Goal: Task Accomplishment & Management: Use online tool/utility

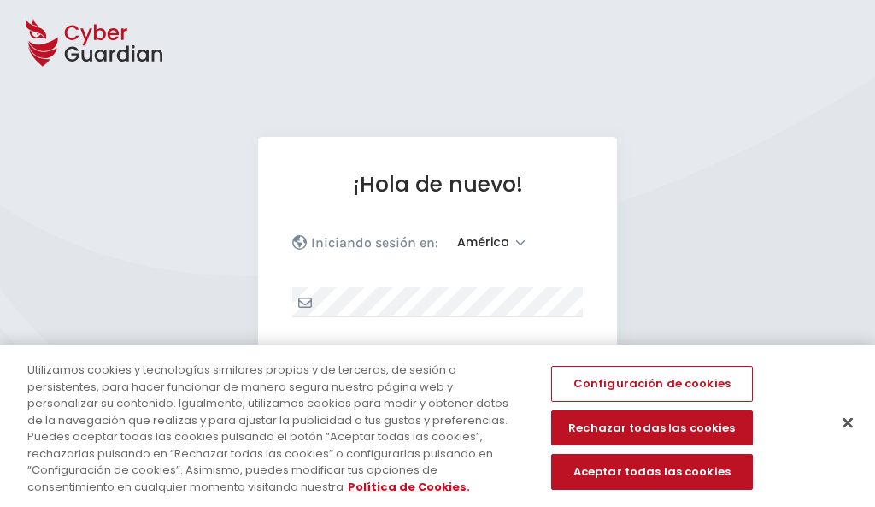
select select "América"
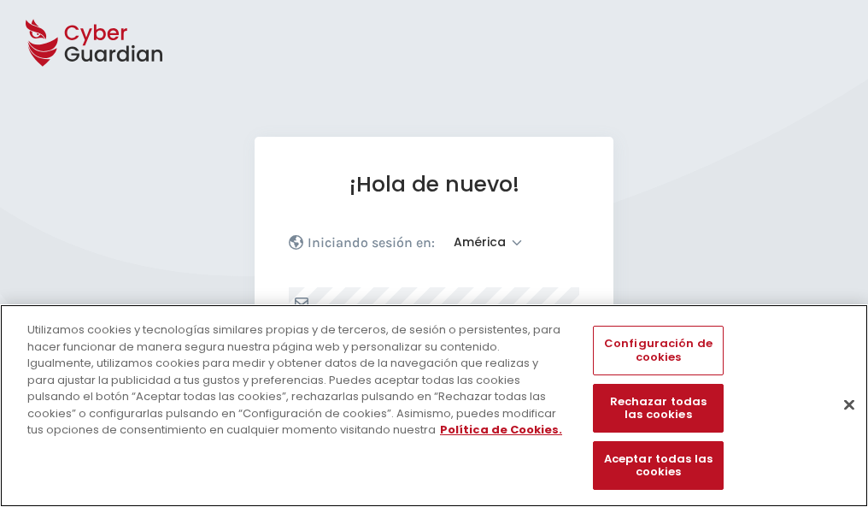
scroll to position [223, 0]
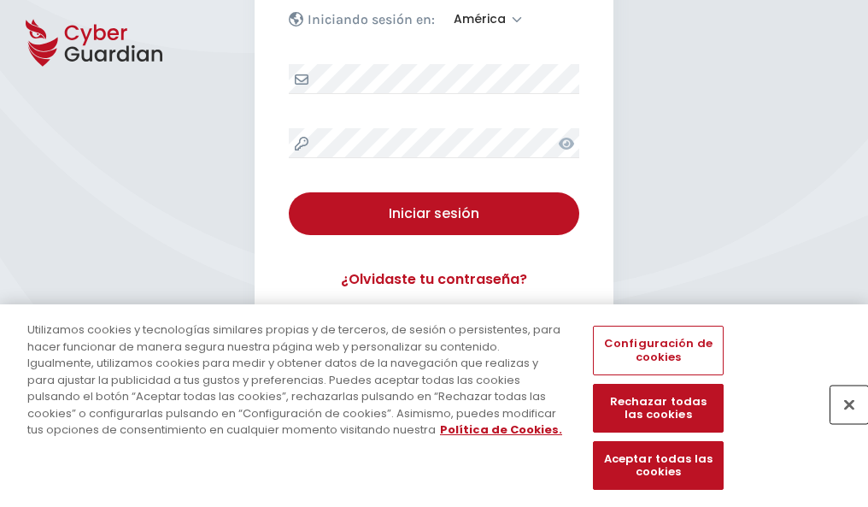
click at [841, 422] on button "Cerrar" at bounding box center [849, 404] width 38 height 38
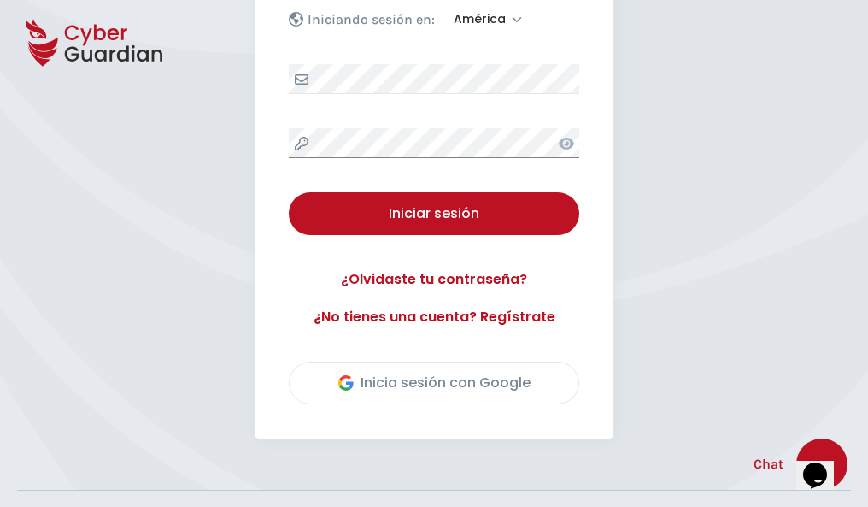
scroll to position [388, 0]
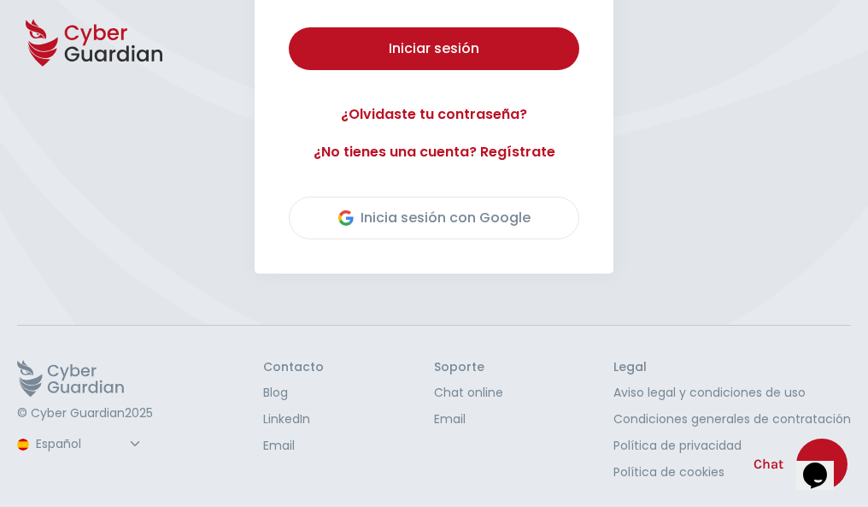
click at [289, 27] on button "Iniciar sesión" at bounding box center [434, 48] width 290 height 43
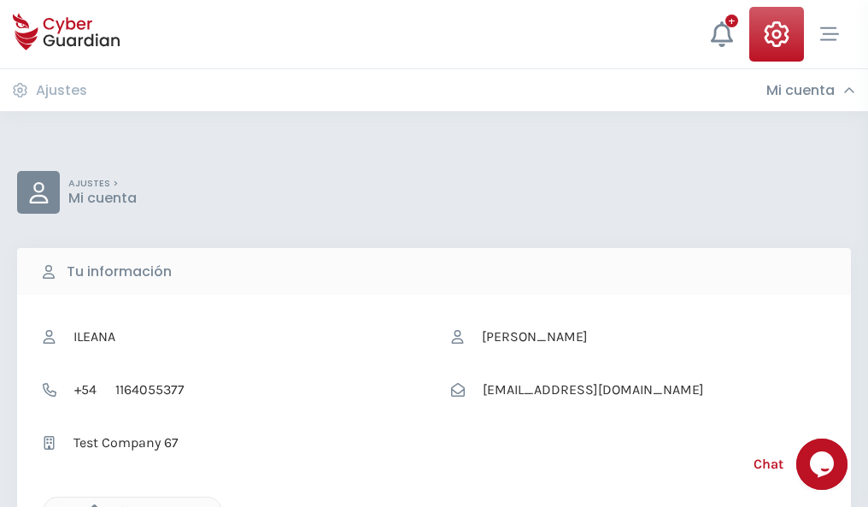
click at [90, 505] on icon "button" at bounding box center [90, 511] width 15 height 15
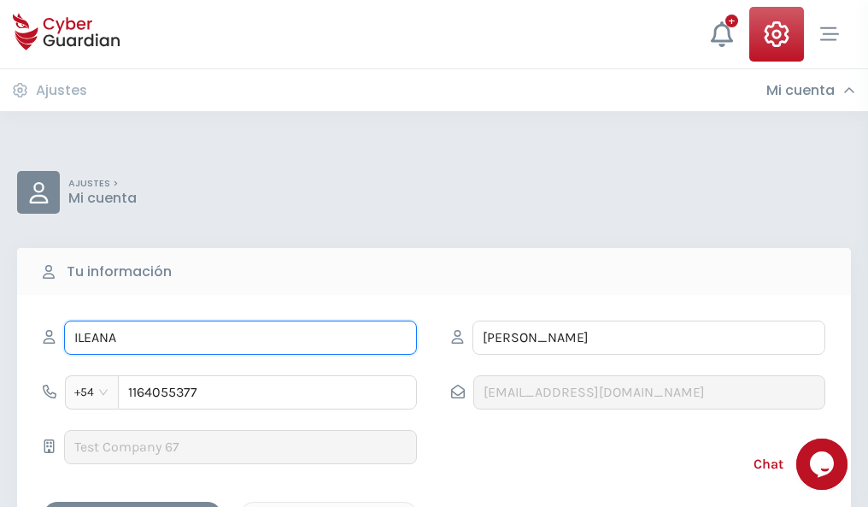
click at [240, 337] on input "ILEANA" at bounding box center [240, 337] width 353 height 34
type input "I"
type input "Paulino"
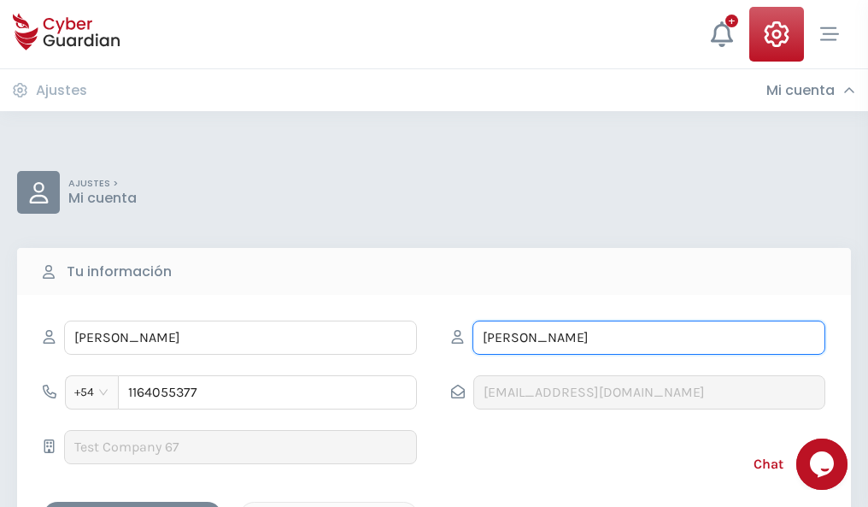
click at [648, 337] on input "CORREA" at bounding box center [648, 337] width 353 height 34
type input "C"
type input "Gonzalo"
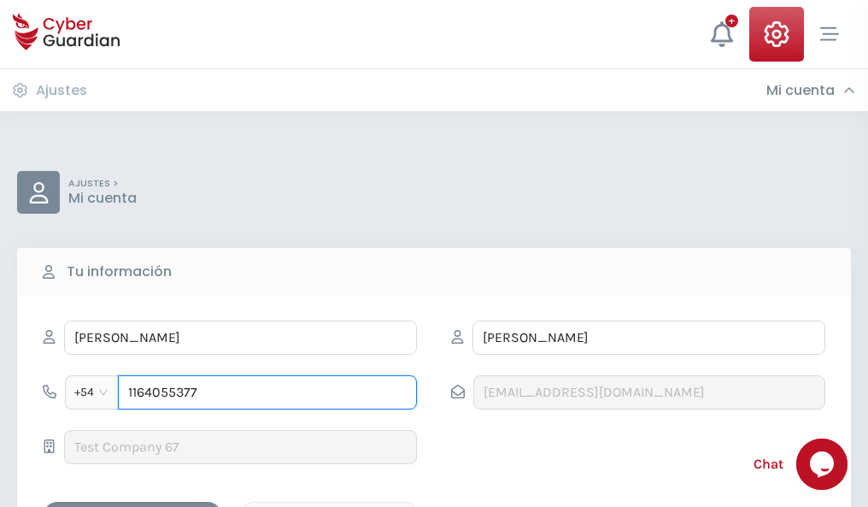
click at [267, 392] on input "1164055377" at bounding box center [267, 392] width 299 height 34
type input "1"
type input "4877512074"
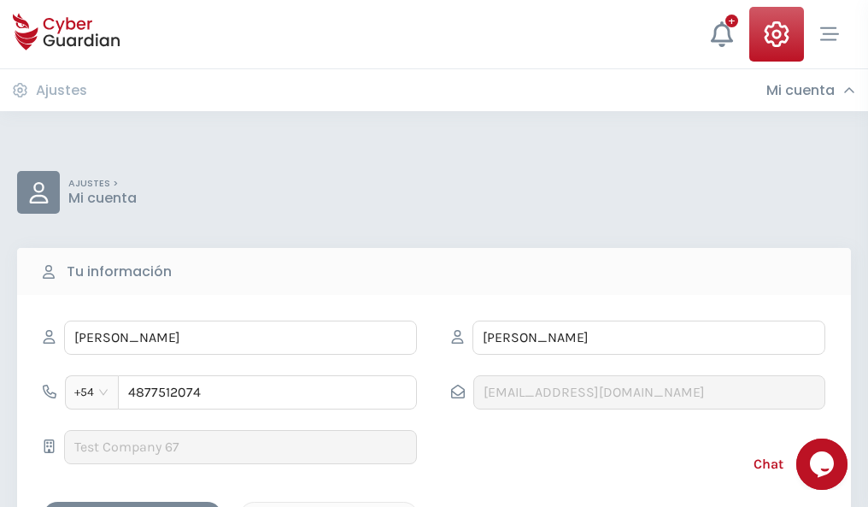
click at [329, 506] on div "Cancelar" at bounding box center [329, 516] width 152 height 21
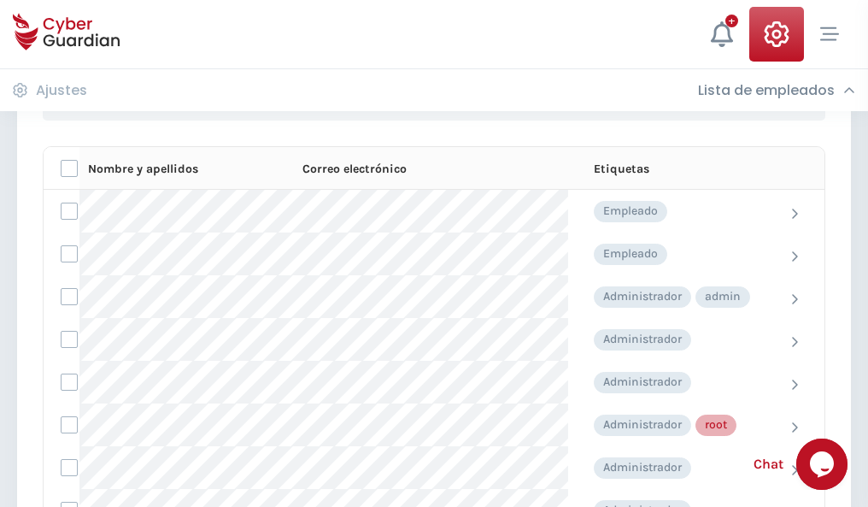
scroll to position [859, 0]
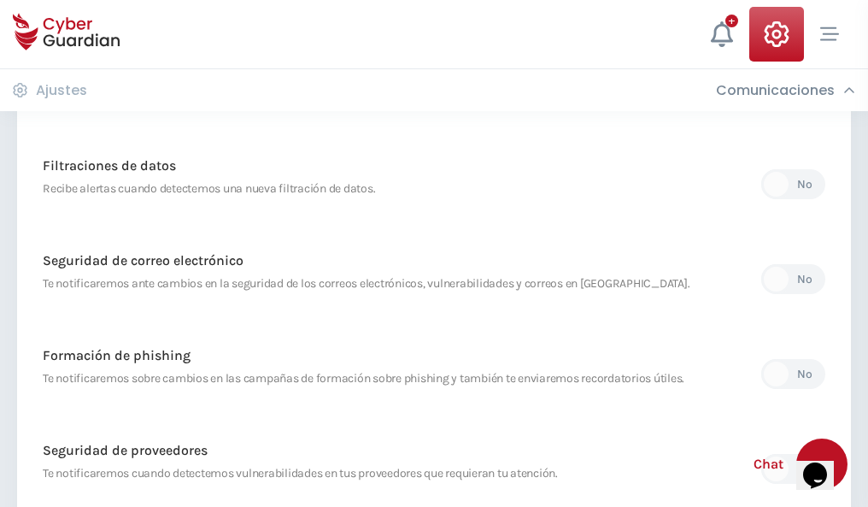
scroll to position [900, 0]
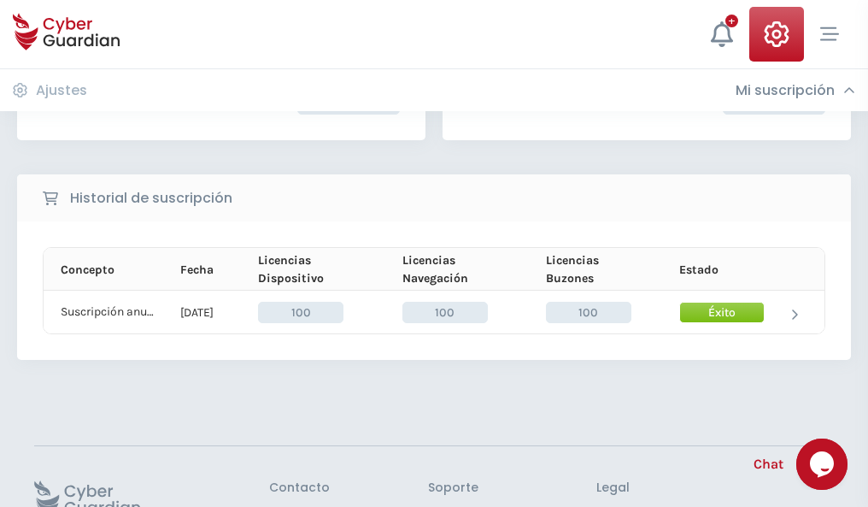
scroll to position [433, 0]
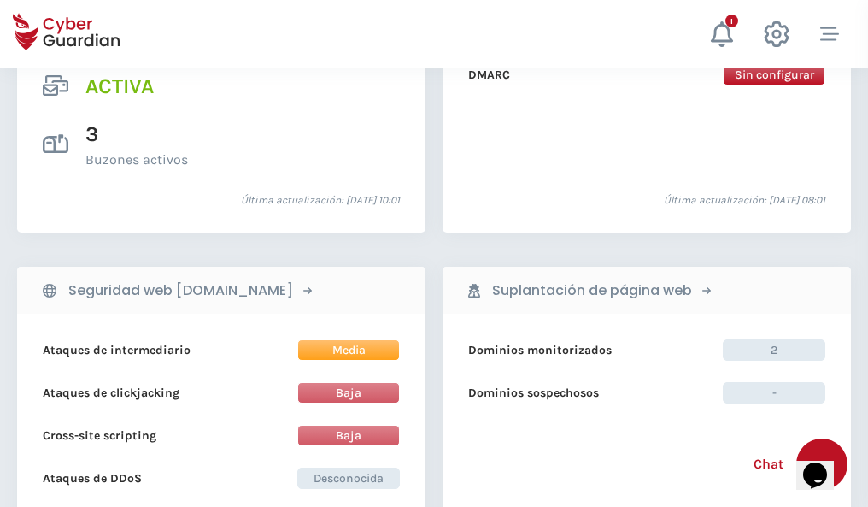
scroll to position [1736, 0]
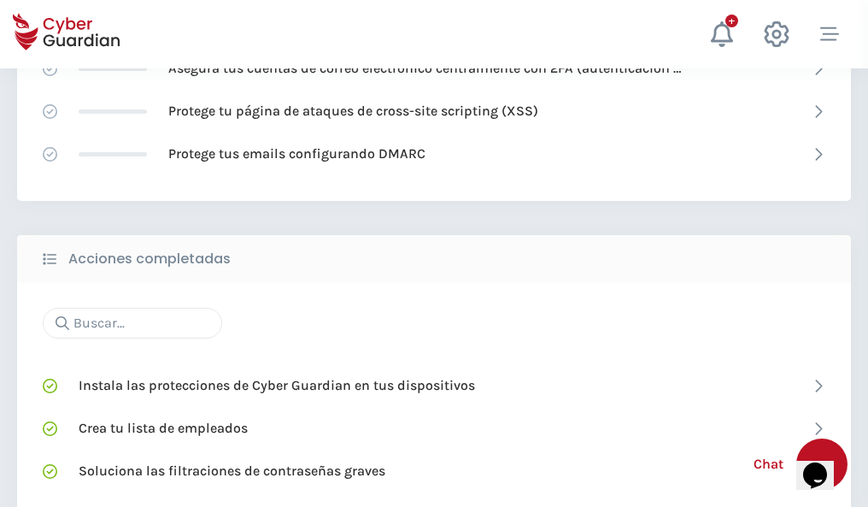
scroll to position [1138, 0]
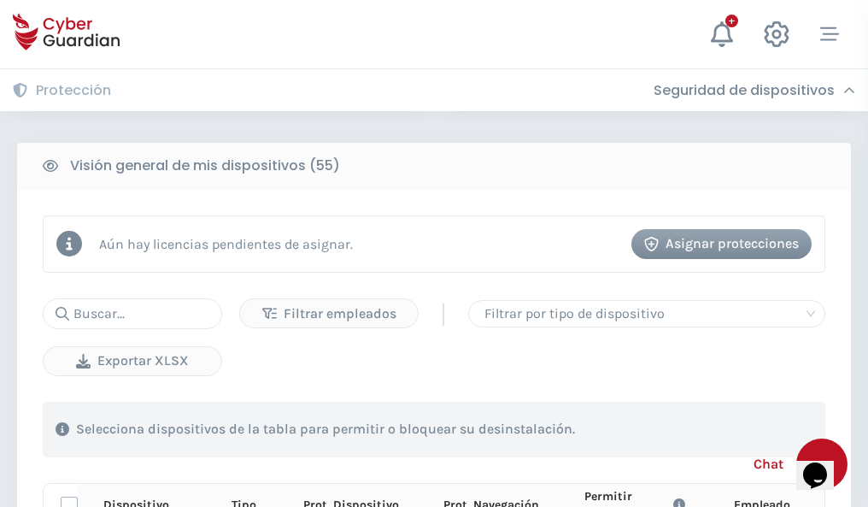
scroll to position [1510, 0]
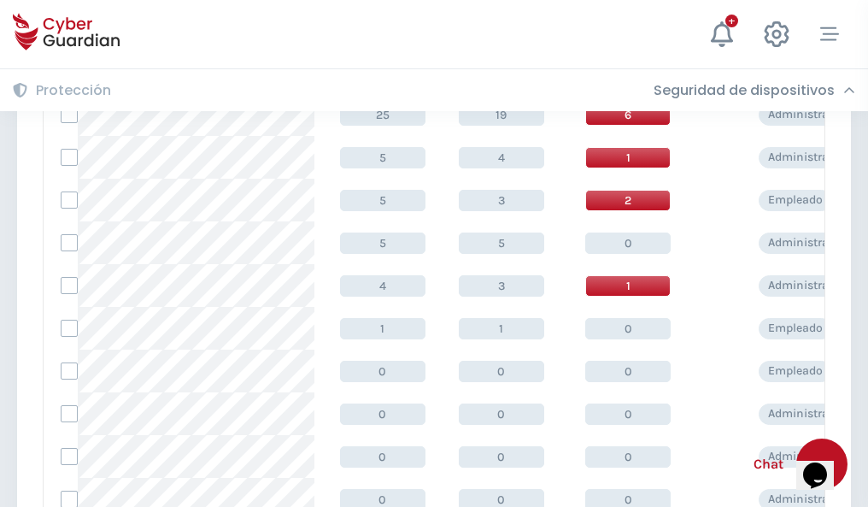
scroll to position [861, 0]
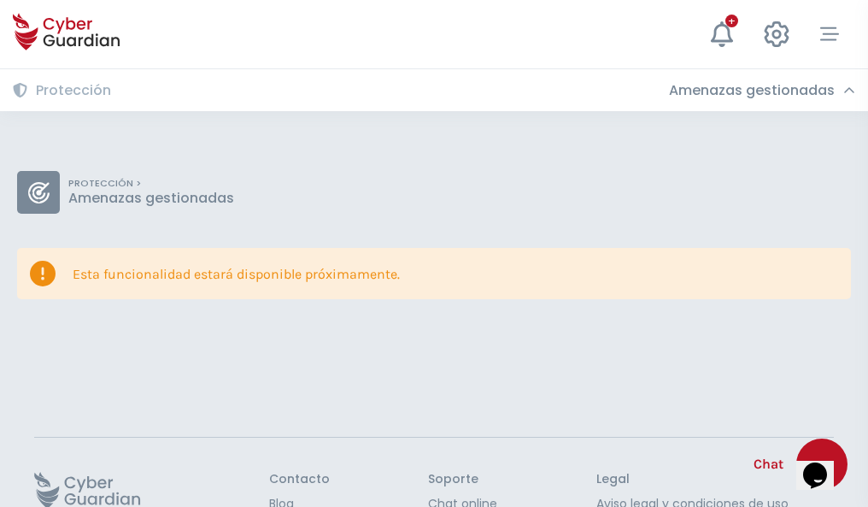
scroll to position [111, 0]
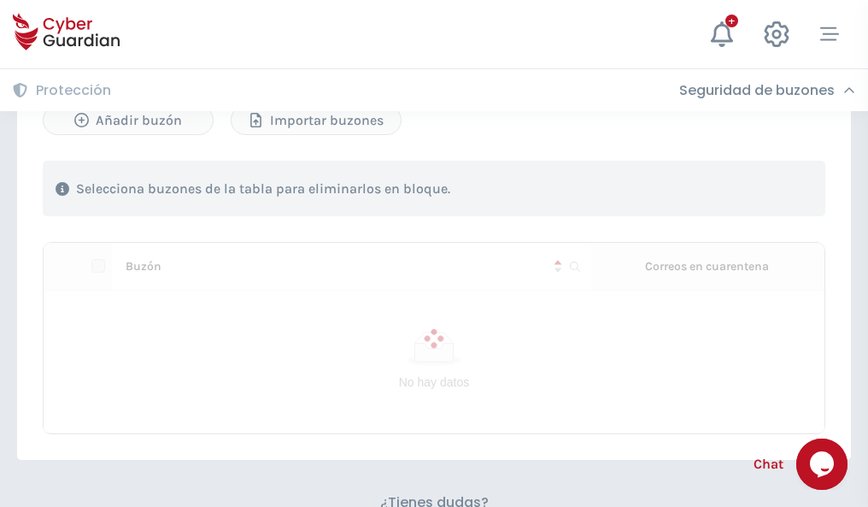
scroll to position [731, 0]
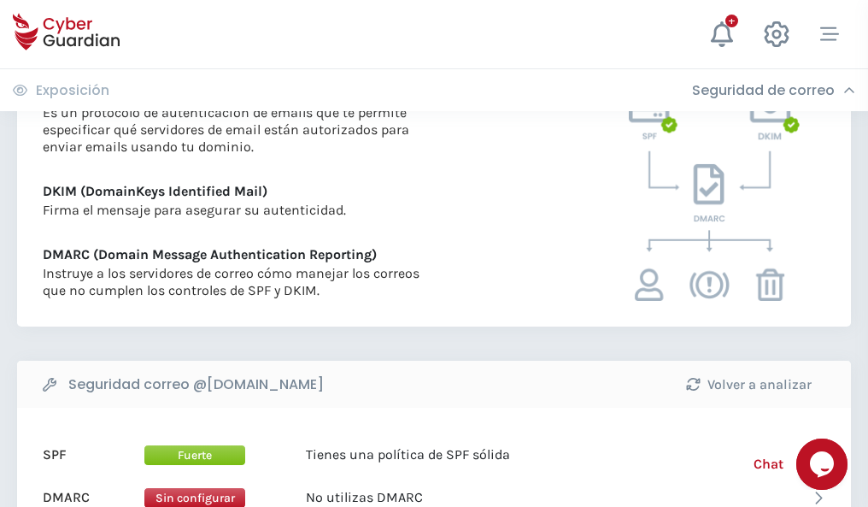
scroll to position [922, 0]
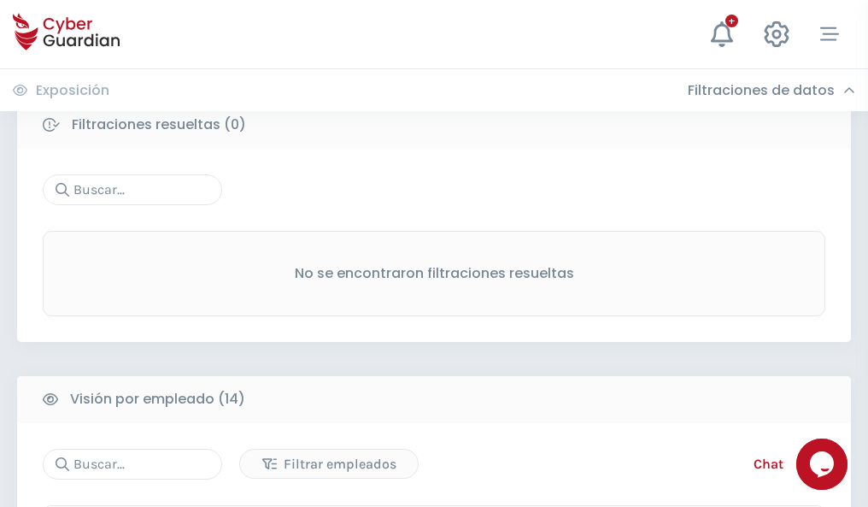
scroll to position [1543, 0]
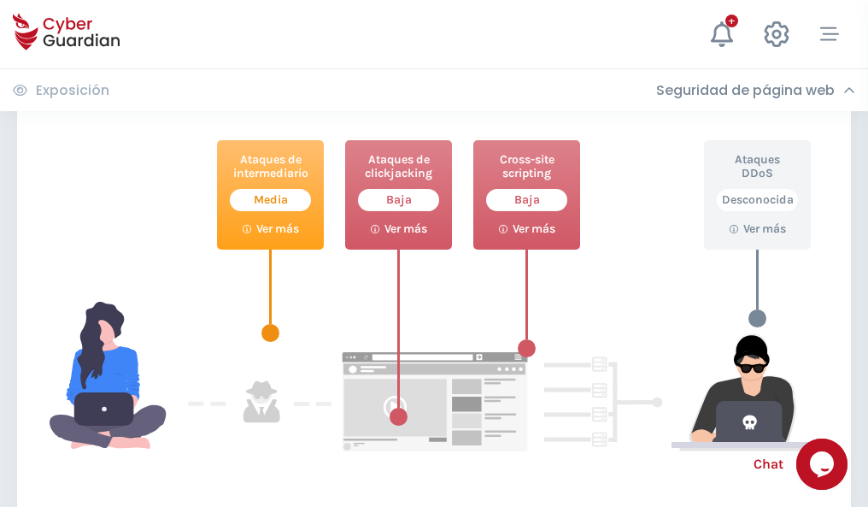
scroll to position [930, 0]
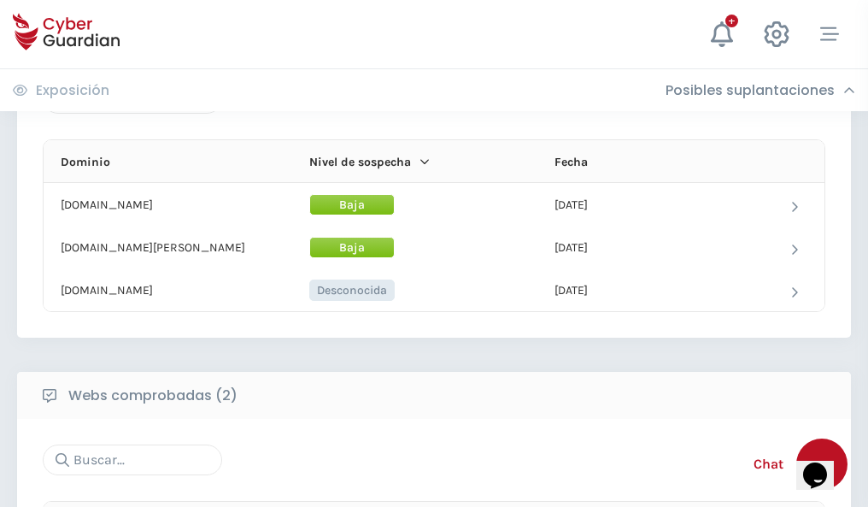
scroll to position [1025, 0]
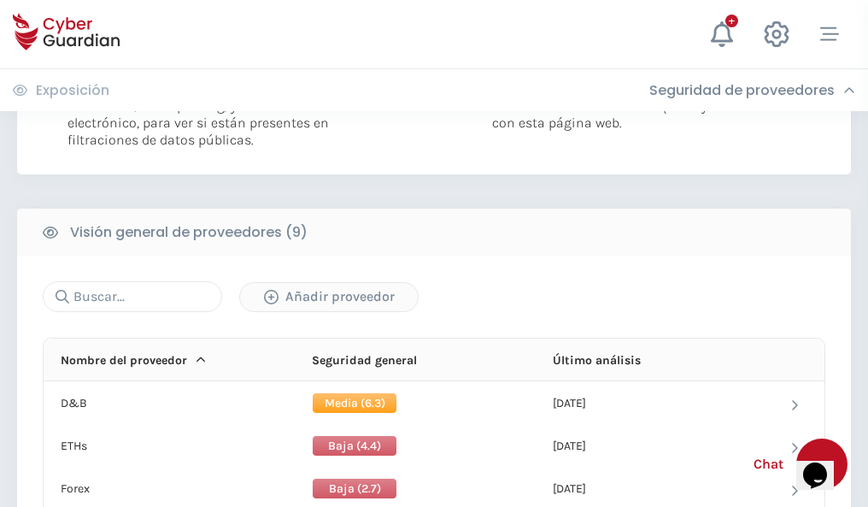
scroll to position [1229, 0]
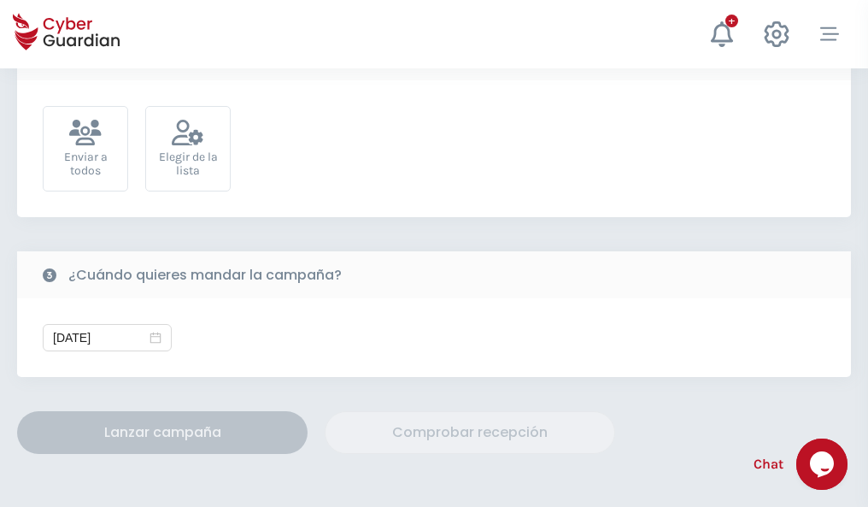
scroll to position [625, 0]
